Goal: Task Accomplishment & Management: Manage account settings

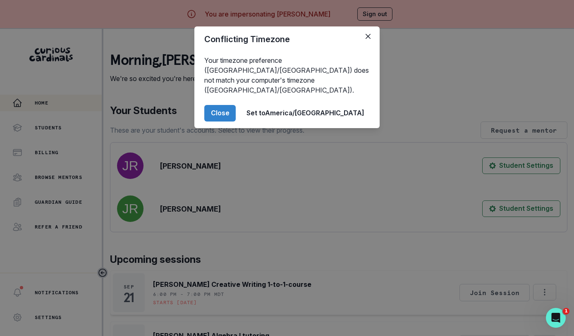
click at [262, 98] on footer "Close Set to [GEOGRAPHIC_DATA]/[GEOGRAPHIC_DATA]" at bounding box center [286, 113] width 185 height 30
click at [236, 105] on button "Close" at bounding box center [219, 113] width 31 height 17
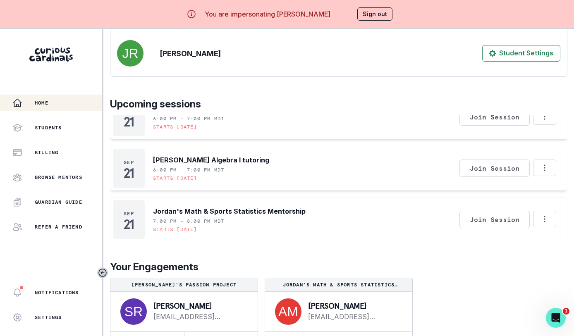
scroll to position [21, 0]
click at [542, 164] on icon "Options" at bounding box center [544, 166] width 9 height 9
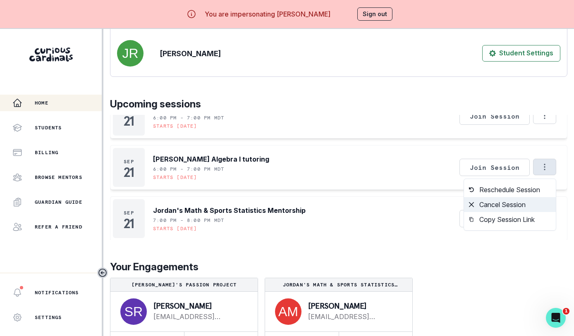
click at [501, 209] on button "Cancel Session" at bounding box center [510, 204] width 92 height 15
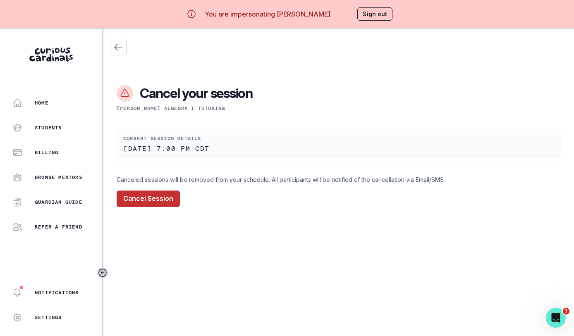
click at [152, 201] on button "Cancel Session" at bounding box center [148, 199] width 63 height 17
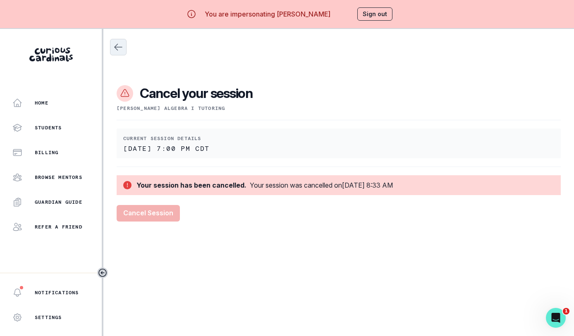
click at [117, 45] on icon "Close" at bounding box center [118, 47] width 10 height 10
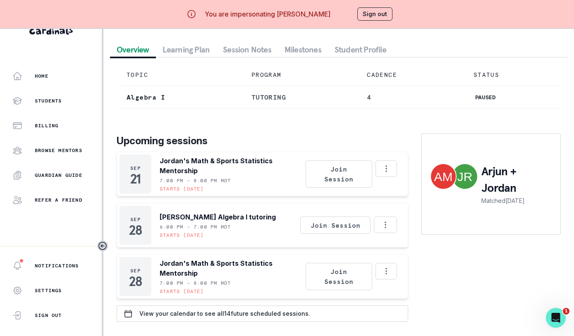
scroll to position [29, 0]
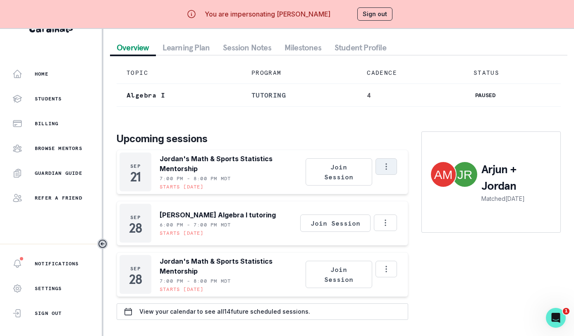
click at [393, 169] on button "Options" at bounding box center [385, 166] width 21 height 17
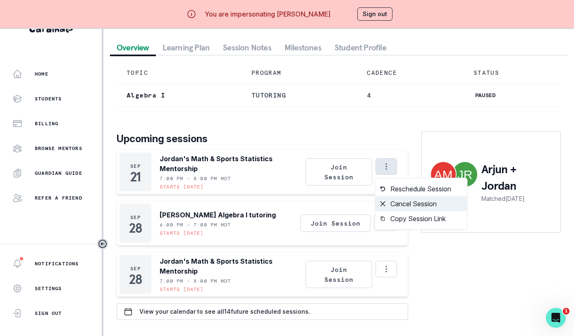
click at [391, 205] on button "Cancel Session" at bounding box center [421, 203] width 92 height 15
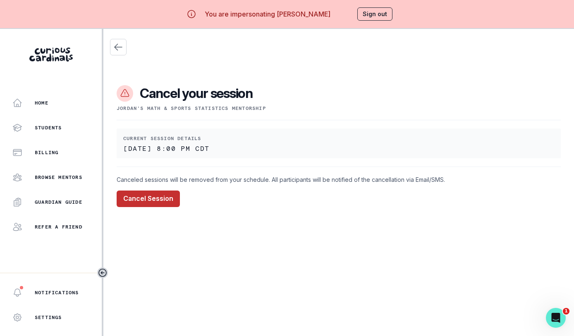
click at [176, 190] on div "Cancel your session [PERSON_NAME] Math & Sports Statistics Mentorship Current s…" at bounding box center [338, 134] width 457 height 145
click at [173, 193] on button "Cancel Session" at bounding box center [148, 199] width 63 height 17
